Goal: Transaction & Acquisition: Purchase product/service

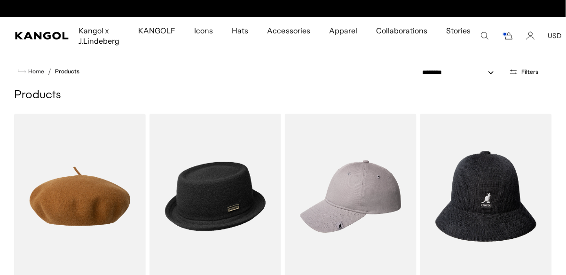
scroll to position [0, 193]
click at [527, 69] on span "Filters" at bounding box center [529, 72] width 17 height 7
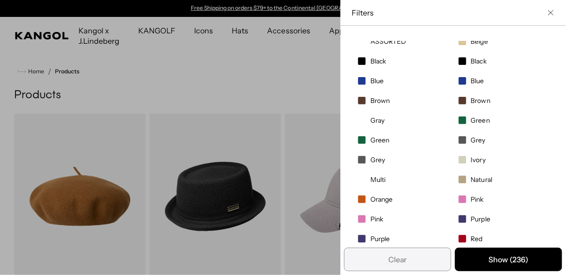
scroll to position [198, 0]
click at [370, 136] on label "Green" at bounding box center [402, 139] width 97 height 16
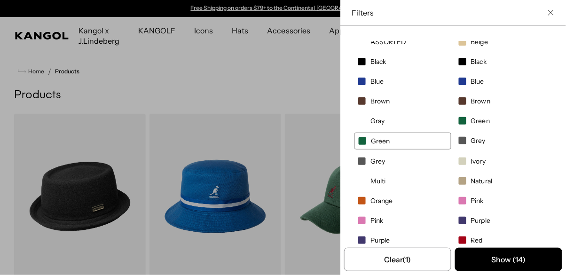
click at [481, 123] on span "Green" at bounding box center [480, 120] width 19 height 8
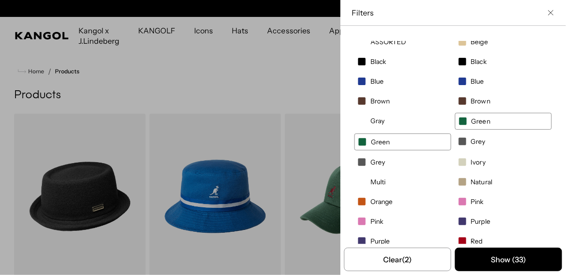
scroll to position [0, 193]
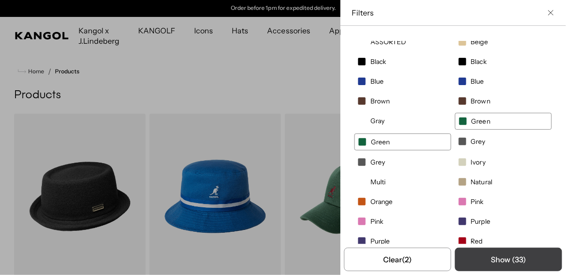
click at [497, 262] on button "Show ( 33 )" at bounding box center [508, 259] width 107 height 23
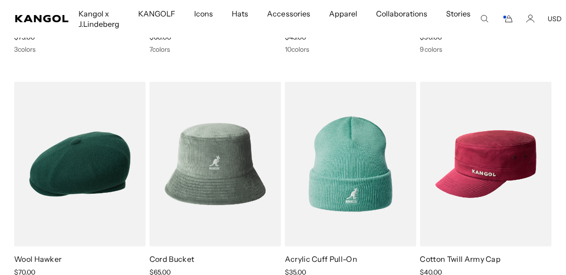
scroll to position [0, 0]
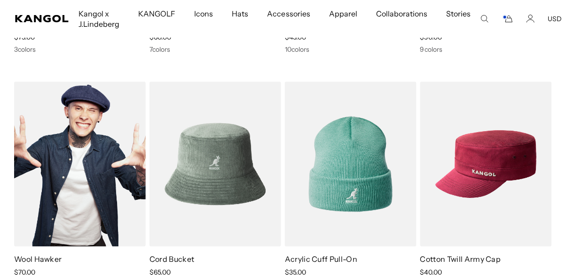
click at [66, 214] on img at bounding box center [80, 164] width 132 height 165
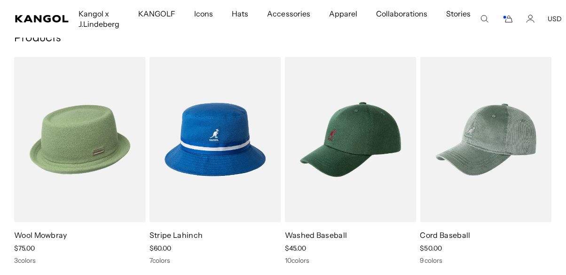
click at [79, 157] on img at bounding box center [80, 139] width 132 height 165
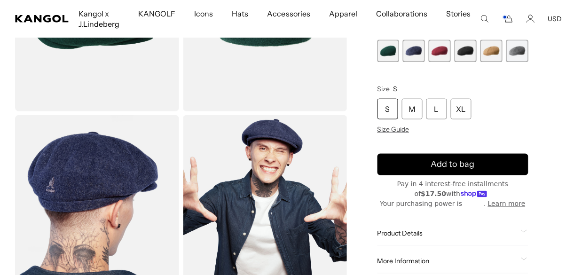
scroll to position [149, 0]
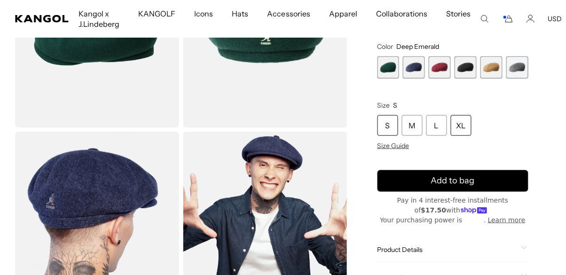
click at [469, 127] on div "XL" at bounding box center [460, 125] width 21 height 21
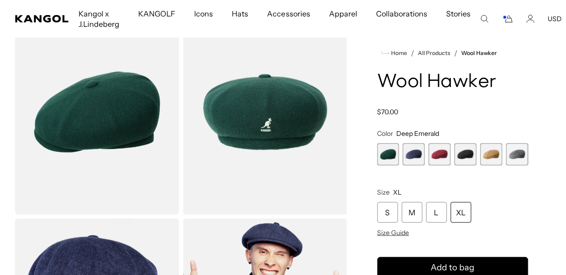
scroll to position [62, 0]
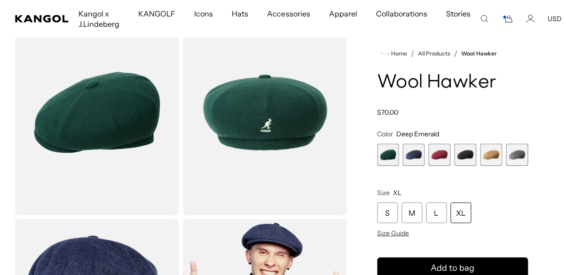
click at [414, 156] on span "2 of 6" at bounding box center [414, 155] width 22 height 22
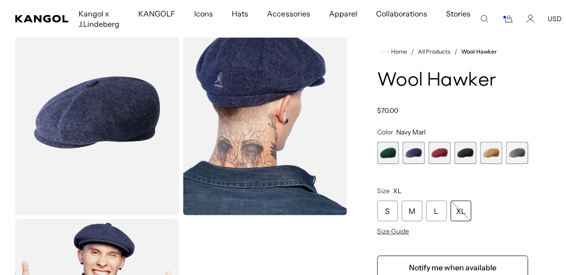
click at [440, 157] on span "3 of 6" at bounding box center [439, 153] width 22 height 22
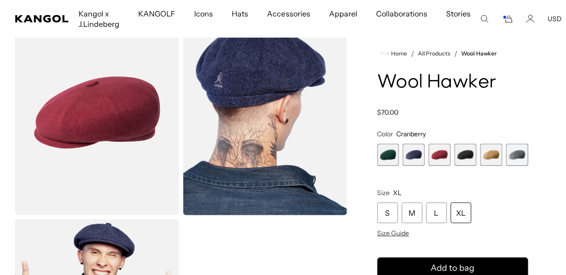
click at [463, 152] on span "4 of 6" at bounding box center [465, 155] width 22 height 22
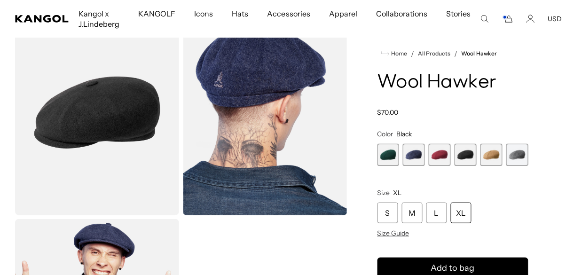
click at [491, 155] on span "5 of 6" at bounding box center [491, 155] width 22 height 22
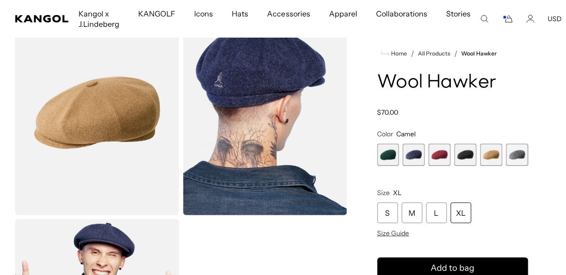
click at [513, 155] on span "6 of 6" at bounding box center [517, 155] width 22 height 22
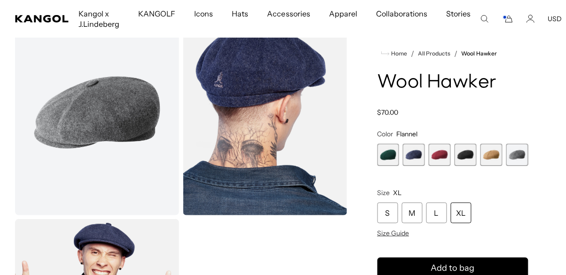
click at [383, 158] on span "1 of 6" at bounding box center [388, 155] width 22 height 22
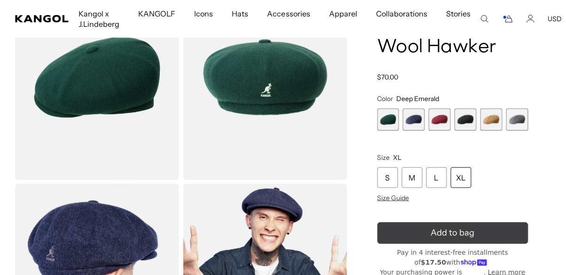
click at [391, 233] on button "Add to bag" at bounding box center [452, 233] width 151 height 22
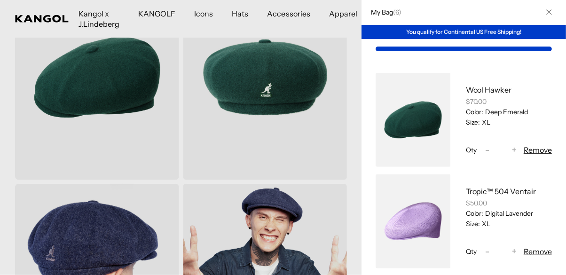
click at [237, 166] on div at bounding box center [283, 137] width 566 height 275
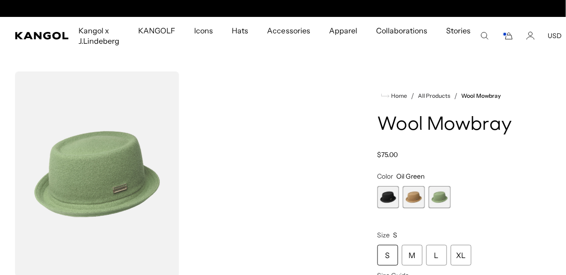
scroll to position [0, 193]
click at [236, 34] on span "Hats" at bounding box center [240, 30] width 16 height 27
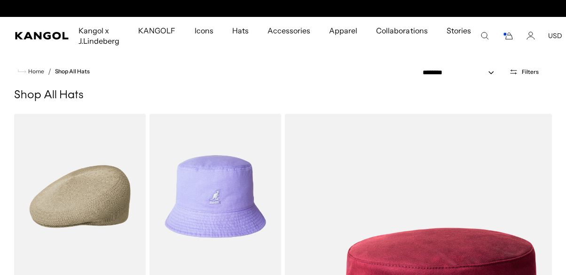
click at [528, 74] on span "Filters" at bounding box center [529, 72] width 17 height 7
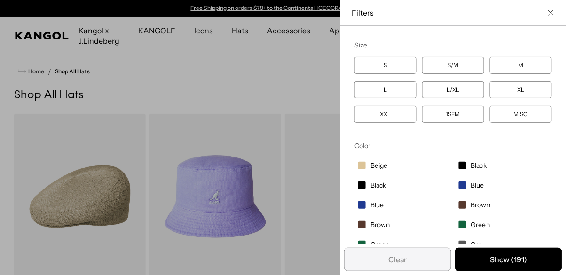
click at [552, 13] on icon "Close filter list" at bounding box center [551, 13] width 6 height 6
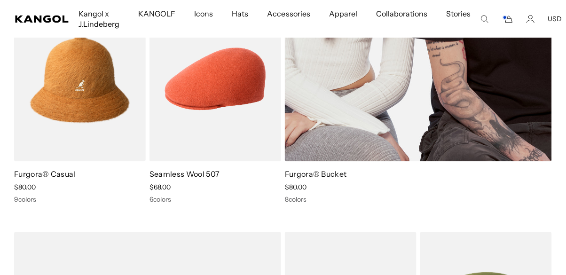
click at [306, 184] on span "$80.00" at bounding box center [296, 187] width 22 height 8
click at [296, 176] on link "Furgora® Bucket" at bounding box center [316, 173] width 62 height 9
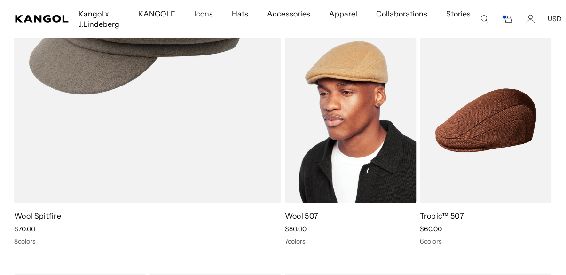
click at [296, 219] on link "Wool 507" at bounding box center [302, 215] width 34 height 9
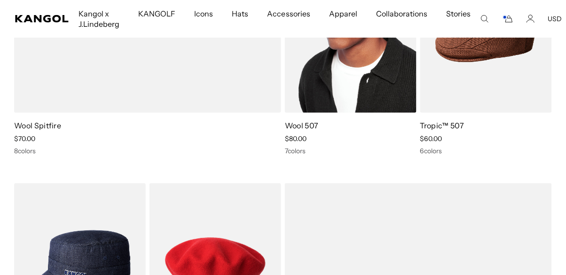
scroll to position [0, 193]
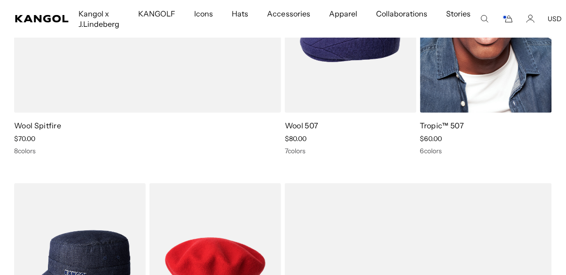
click at [466, 59] on img at bounding box center [486, 30] width 132 height 165
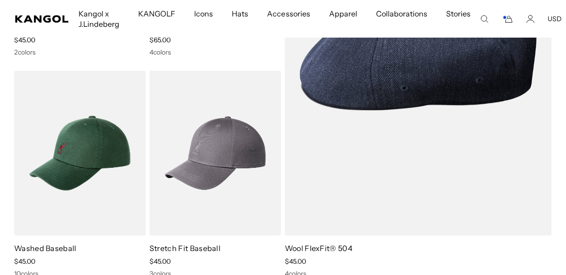
scroll to position [2093, 0]
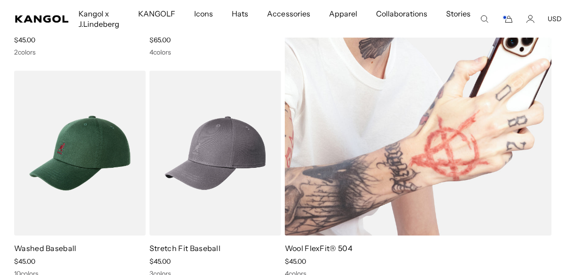
click at [307, 263] on div "Sale Price $45.00" at bounding box center [418, 261] width 267 height 8
click at [332, 248] on link "Wool FlexFit® 504" at bounding box center [319, 247] width 68 height 9
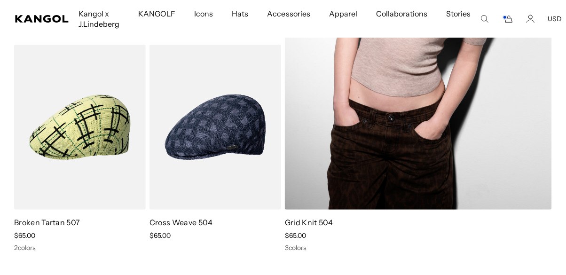
click at [318, 226] on link "Grid Knit 504" at bounding box center [309, 221] width 48 height 9
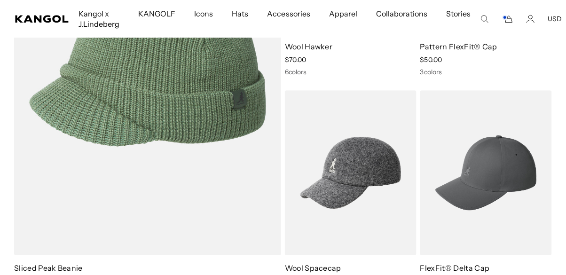
scroll to position [0, 193]
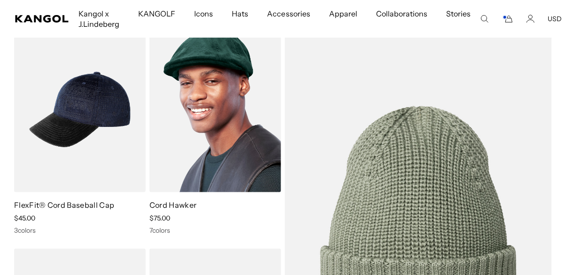
click at [216, 123] on img at bounding box center [215, 109] width 132 height 165
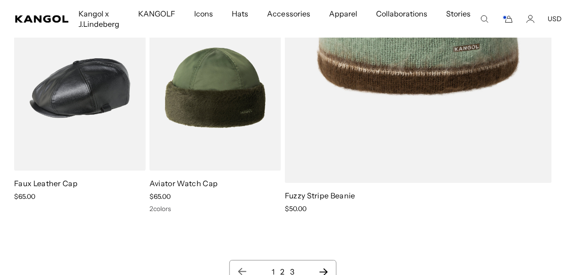
scroll to position [8519, 0]
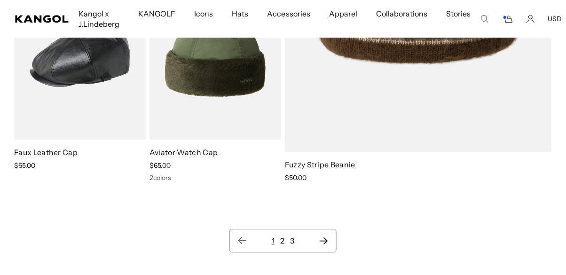
click at [325, 243] on icon "Next page" at bounding box center [323, 240] width 10 height 9
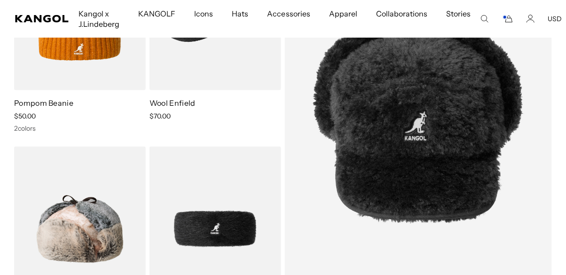
scroll to position [247, 0]
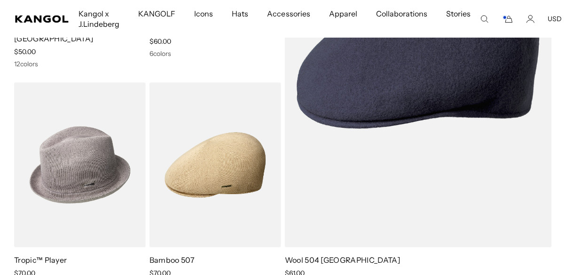
scroll to position [0, 193]
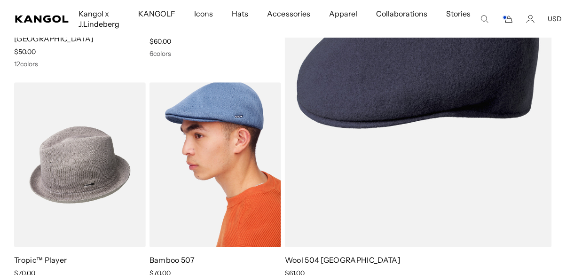
click at [173, 255] on link "Bamboo 507" at bounding box center [171, 259] width 45 height 9
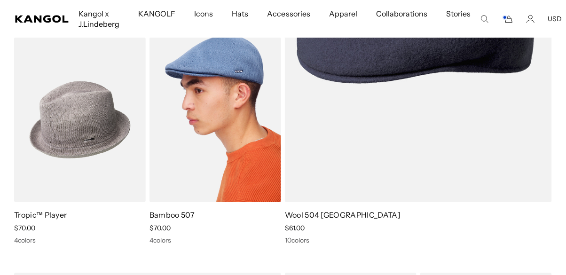
scroll to position [0, 0]
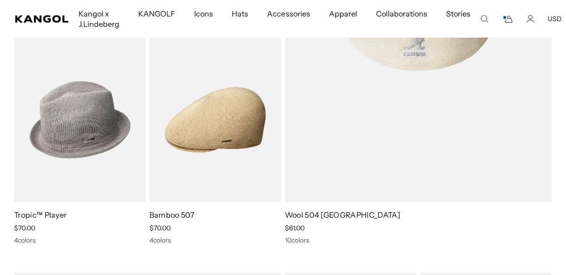
click at [295, 210] on link "Wool 504 USA" at bounding box center [342, 214] width 115 height 9
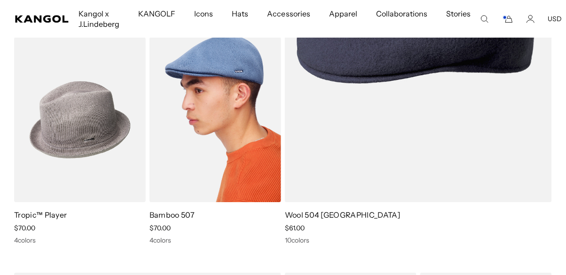
click at [184, 210] on link "Bamboo 507" at bounding box center [171, 214] width 45 height 9
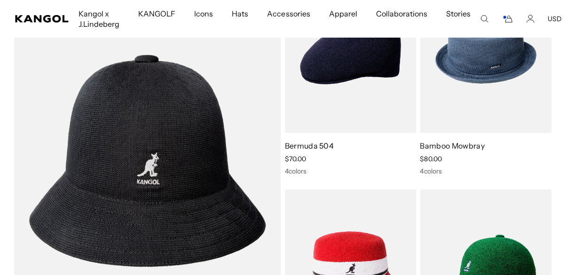
scroll to position [2430, 0]
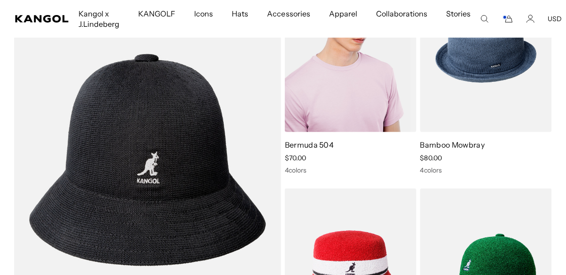
click at [300, 140] on link "Bermuda 504" at bounding box center [309, 144] width 49 height 9
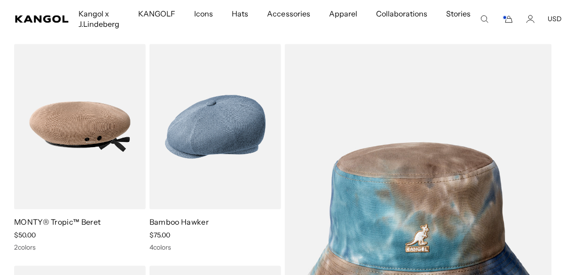
scroll to position [0, 193]
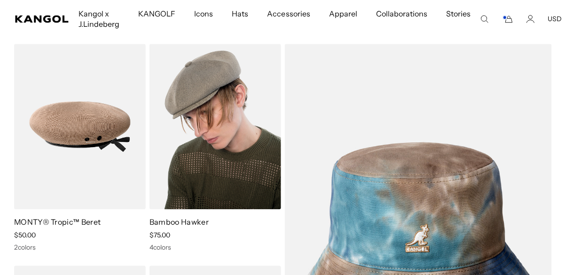
click at [179, 217] on link "Bamboo Hawker" at bounding box center [178, 221] width 59 height 9
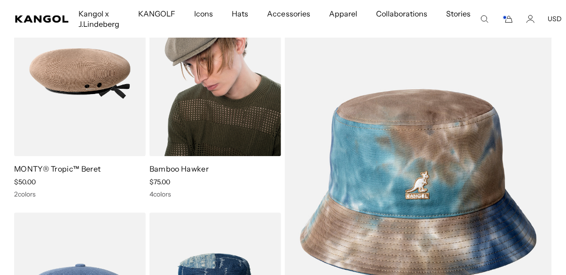
scroll to position [2980, 0]
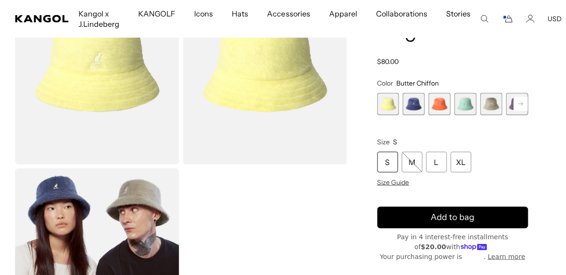
click at [463, 106] on span "4 of 10" at bounding box center [465, 104] width 22 height 22
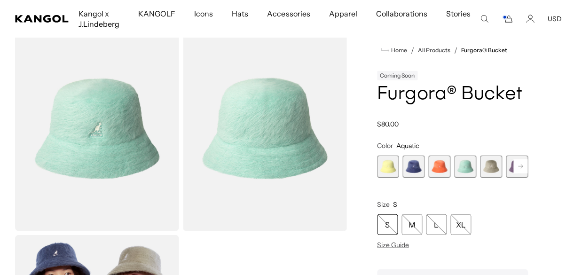
scroll to position [50, 0]
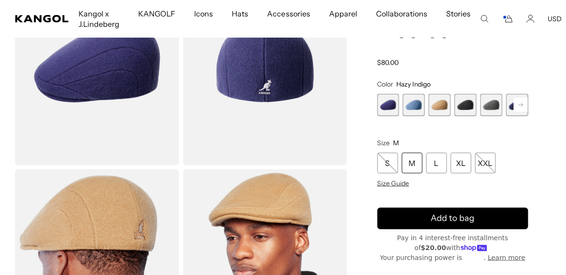
scroll to position [111, 0]
click at [489, 105] on span "5 of 7" at bounding box center [491, 105] width 22 height 22
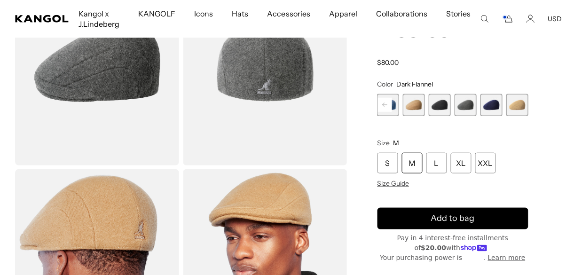
click at [490, 105] on span "6 of 7" at bounding box center [491, 105] width 22 height 22
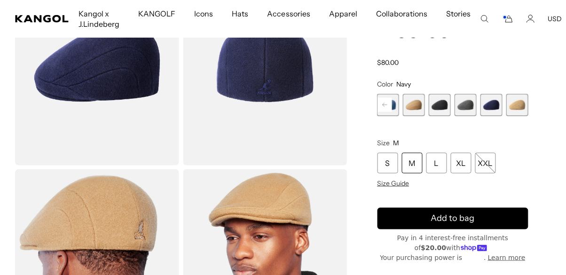
scroll to position [0, 193]
click at [388, 109] on span "1 of 7" at bounding box center [388, 105] width 22 height 22
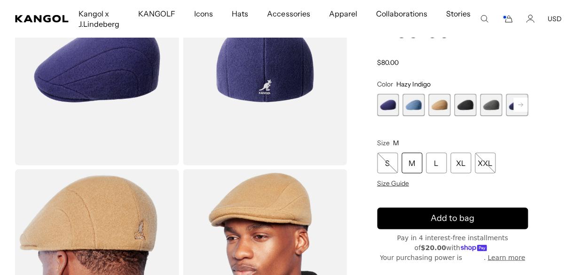
click at [414, 109] on span "2 of 7" at bounding box center [414, 105] width 22 height 22
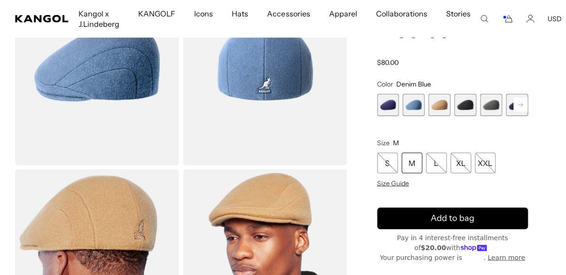
click at [441, 108] on span "3 of 7" at bounding box center [439, 105] width 22 height 22
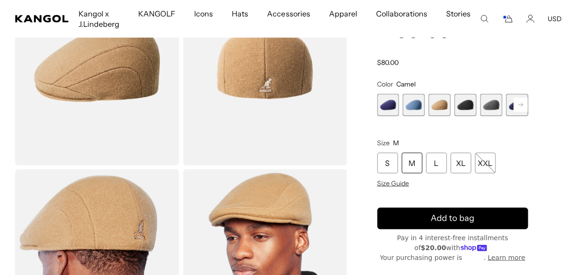
click at [465, 105] on span "4 of 7" at bounding box center [465, 105] width 22 height 22
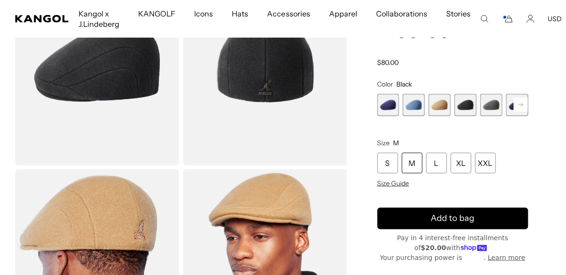
click at [484, 107] on span "5 of 7" at bounding box center [491, 105] width 22 height 22
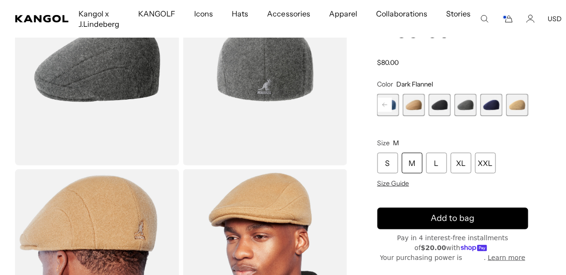
scroll to position [103, 0]
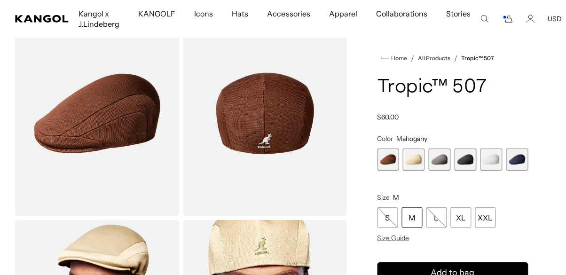
scroll to position [64, 0]
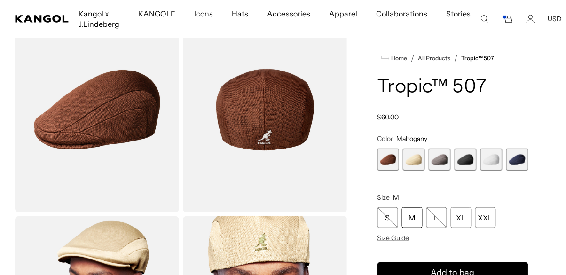
click at [497, 157] on span "5 of 6" at bounding box center [491, 159] width 22 height 22
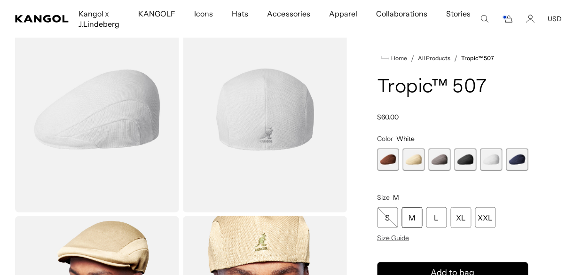
click at [513, 163] on span "6 of 6" at bounding box center [517, 159] width 22 height 22
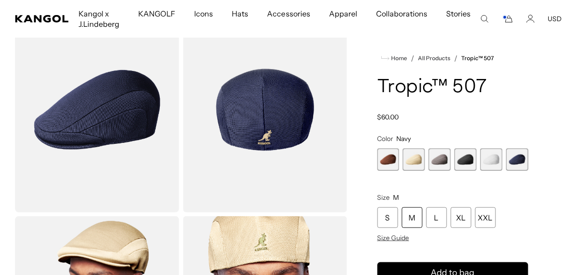
scroll to position [0, 193]
click at [455, 162] on span "4 of 6" at bounding box center [465, 159] width 22 height 22
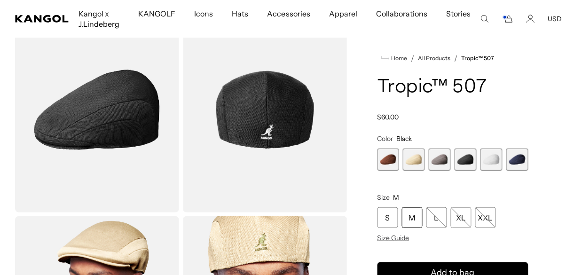
click at [434, 162] on span "3 of 6" at bounding box center [439, 159] width 22 height 22
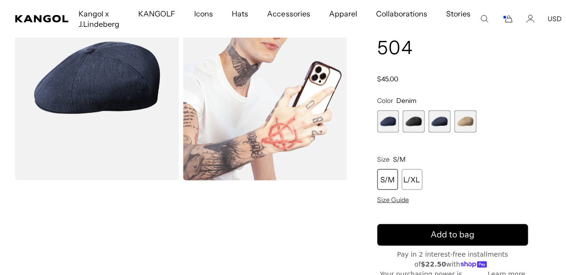
click at [381, 128] on span "1 of 4" at bounding box center [388, 121] width 22 height 22
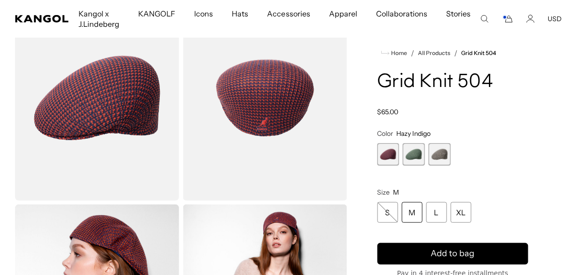
scroll to position [76, 0]
click at [412, 158] on span "2 of 3" at bounding box center [414, 154] width 22 height 22
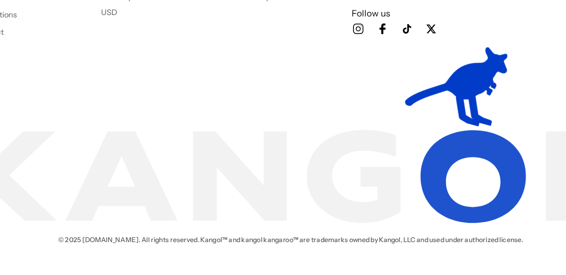
scroll to position [1326, 0]
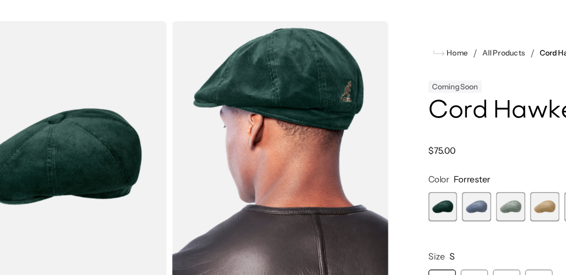
scroll to position [0, 193]
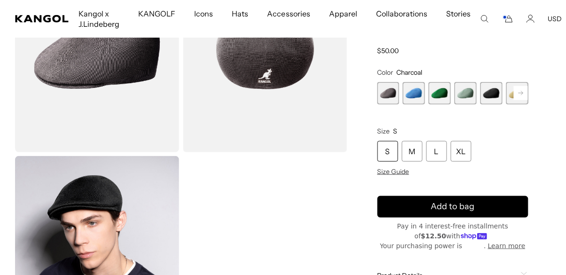
scroll to position [0, 193]
click at [437, 93] on span "3 of 12" at bounding box center [439, 93] width 22 height 22
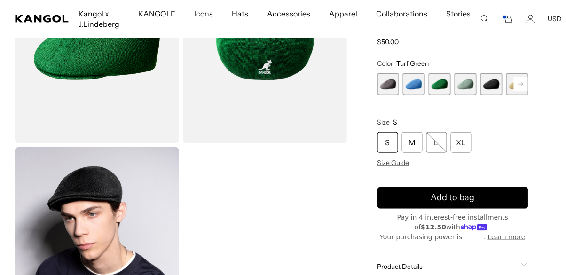
scroll to position [137, 0]
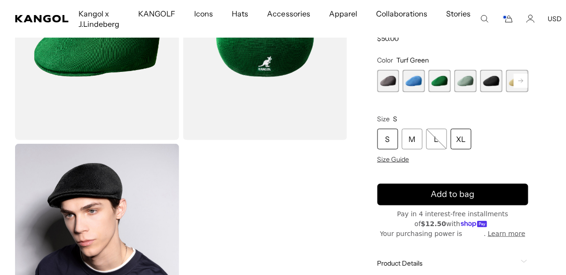
click at [465, 139] on div "XL" at bounding box center [460, 139] width 21 height 21
click at [462, 141] on div "XL" at bounding box center [460, 139] width 21 height 21
click at [522, 79] on rect at bounding box center [520, 81] width 14 height 14
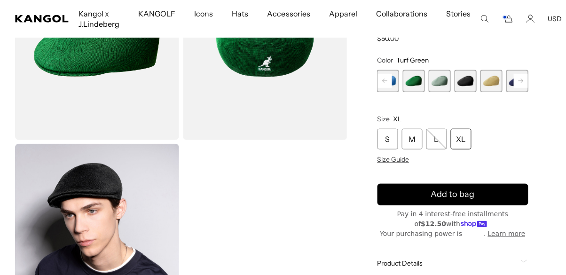
click at [521, 83] on rect at bounding box center [520, 81] width 14 height 14
click at [520, 78] on rect at bounding box center [520, 81] width 14 height 14
click at [460, 136] on div "XL" at bounding box center [460, 139] width 21 height 21
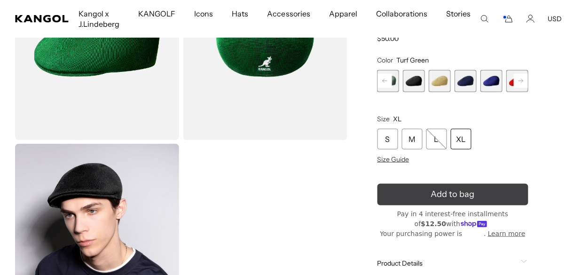
click at [450, 192] on icon "submit" at bounding box center [452, 194] width 17 height 17
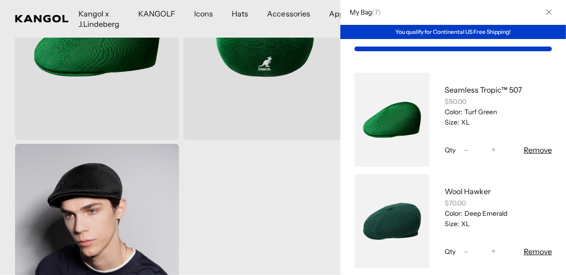
scroll to position [0, 0]
click at [545, 13] on button "Close" at bounding box center [548, 12] width 24 height 24
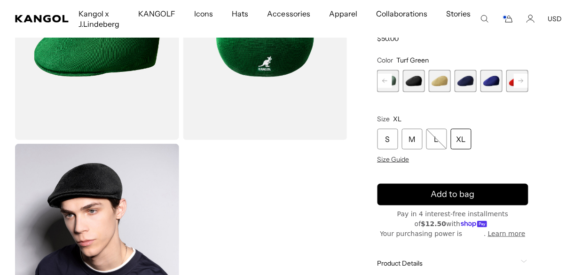
scroll to position [0, 193]
click at [415, 83] on span "5 of 12" at bounding box center [414, 81] width 22 height 22
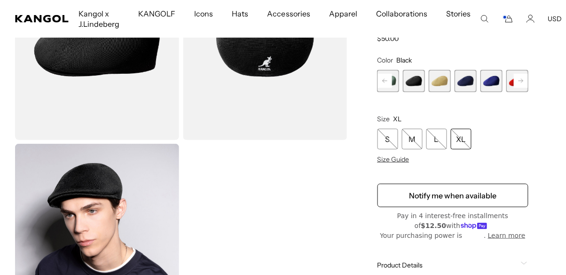
click at [469, 87] on span "7 of 12" at bounding box center [465, 81] width 22 height 22
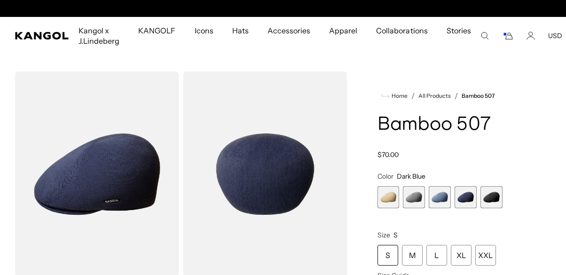
click at [489, 186] on span "5 of 5" at bounding box center [491, 197] width 22 height 22
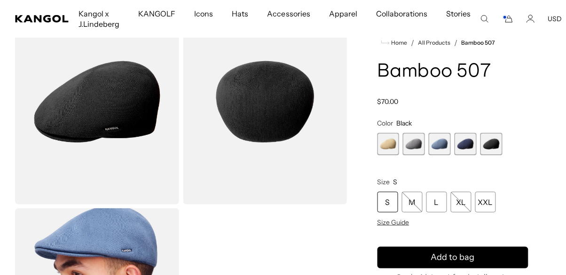
scroll to position [72, 0]
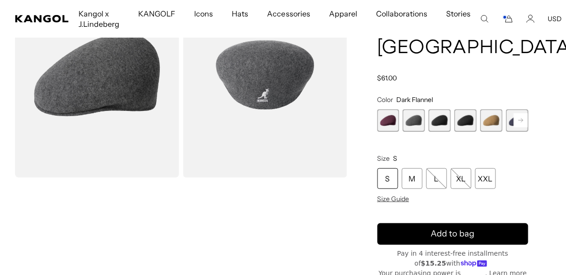
click at [440, 109] on span "3 of 12" at bounding box center [439, 120] width 22 height 22
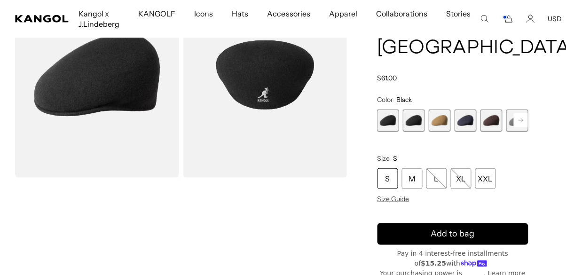
click at [466, 109] on span "6 of 12" at bounding box center [465, 120] width 22 height 22
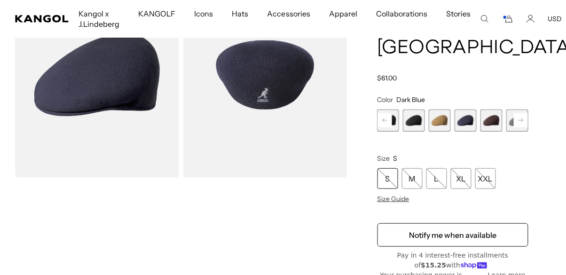
click at [489, 109] on span "7 of 12" at bounding box center [491, 120] width 22 height 22
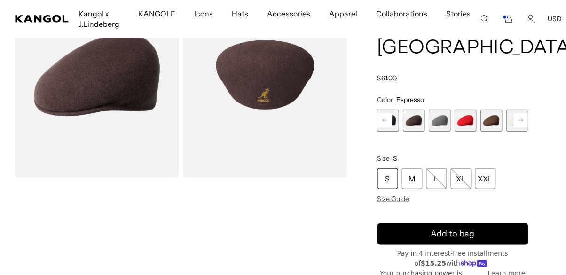
scroll to position [0, 193]
click at [514, 109] on span "12 of 12" at bounding box center [517, 120] width 22 height 22
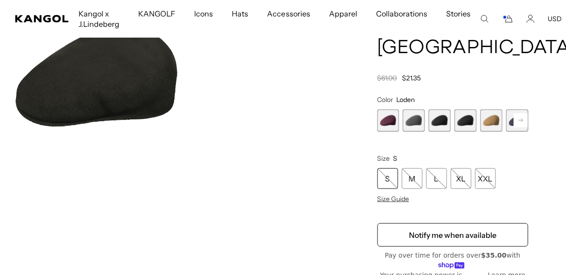
scroll to position [0, 193]
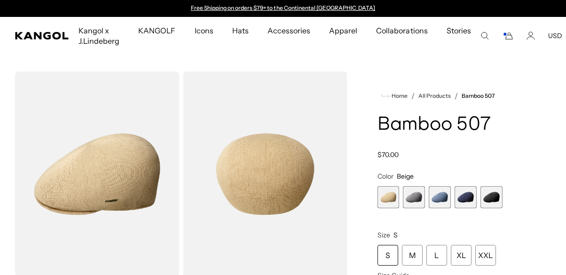
scroll to position [82, 0]
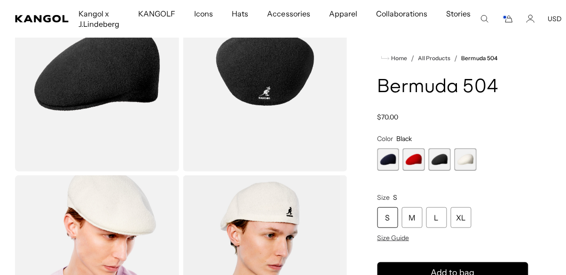
scroll to position [105, 0]
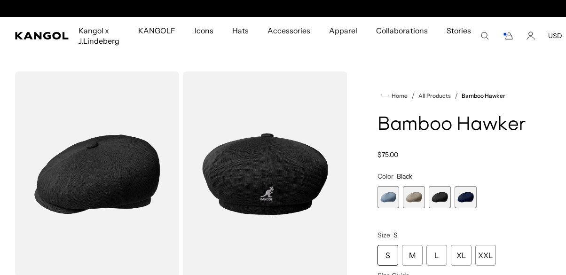
click at [460, 186] on span "4 of 4" at bounding box center [465, 197] width 22 height 22
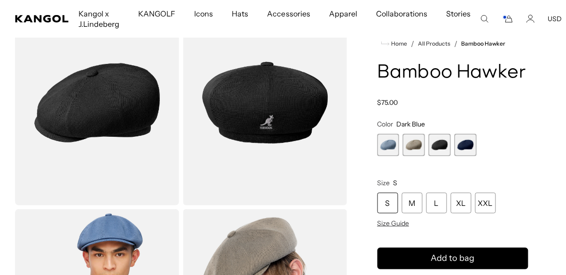
click at [459, 145] on span "4 of 4" at bounding box center [465, 145] width 22 height 22
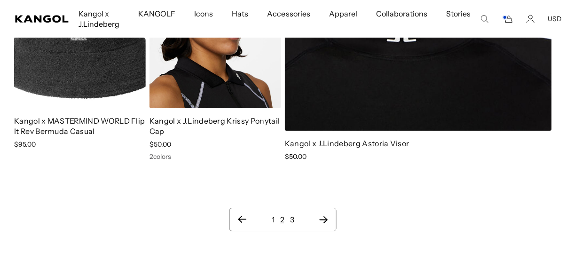
click at [320, 215] on icon "Next page" at bounding box center [323, 219] width 10 height 9
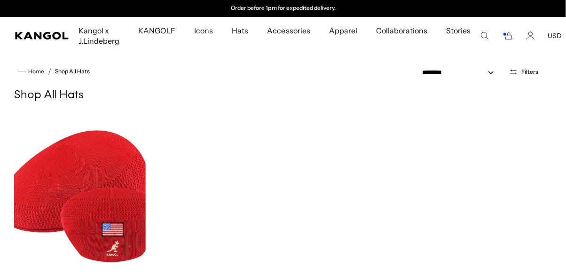
click at [503, 35] on rect "Cart" at bounding box center [505, 34] width 4 height 4
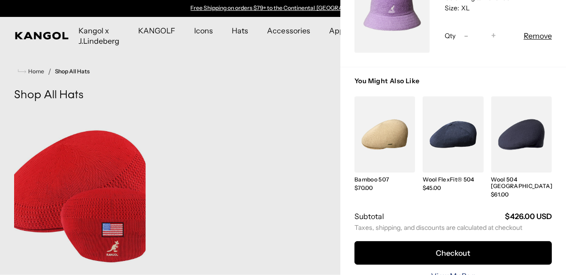
click at [451, 270] on link "View My Bag" at bounding box center [453, 275] width 44 height 11
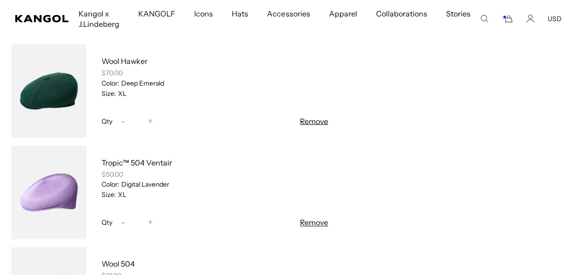
scroll to position [223, 0]
click at [309, 223] on button "Remove" at bounding box center [314, 222] width 28 height 11
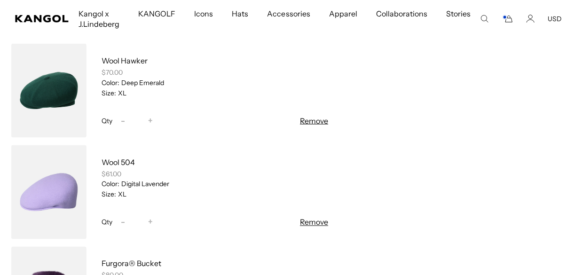
scroll to position [0, 0]
click at [316, 221] on button "Remove" at bounding box center [314, 222] width 28 height 11
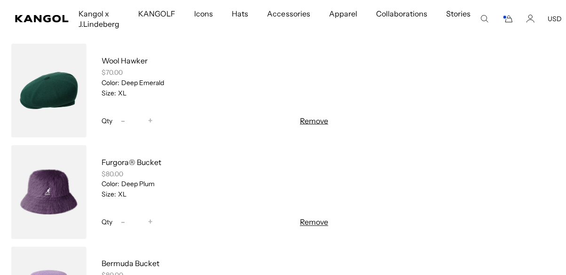
scroll to position [0, 193]
click at [311, 225] on button "Remove" at bounding box center [314, 222] width 28 height 11
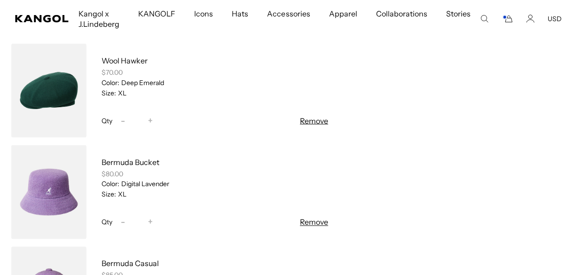
scroll to position [0, 0]
click at [311, 225] on button "Remove" at bounding box center [314, 222] width 28 height 11
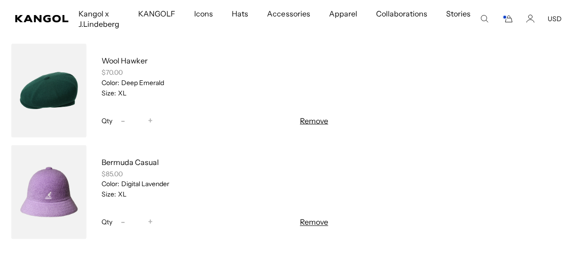
click at [312, 221] on button "Remove" at bounding box center [314, 222] width 28 height 11
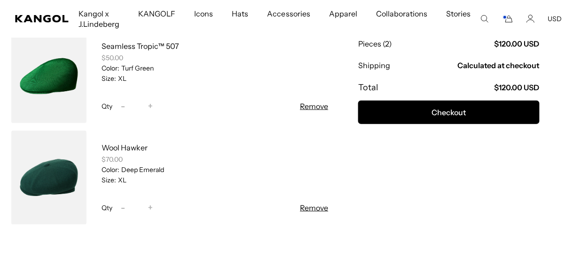
scroll to position [0, 193]
